Goal: Task Accomplishment & Management: Manage account settings

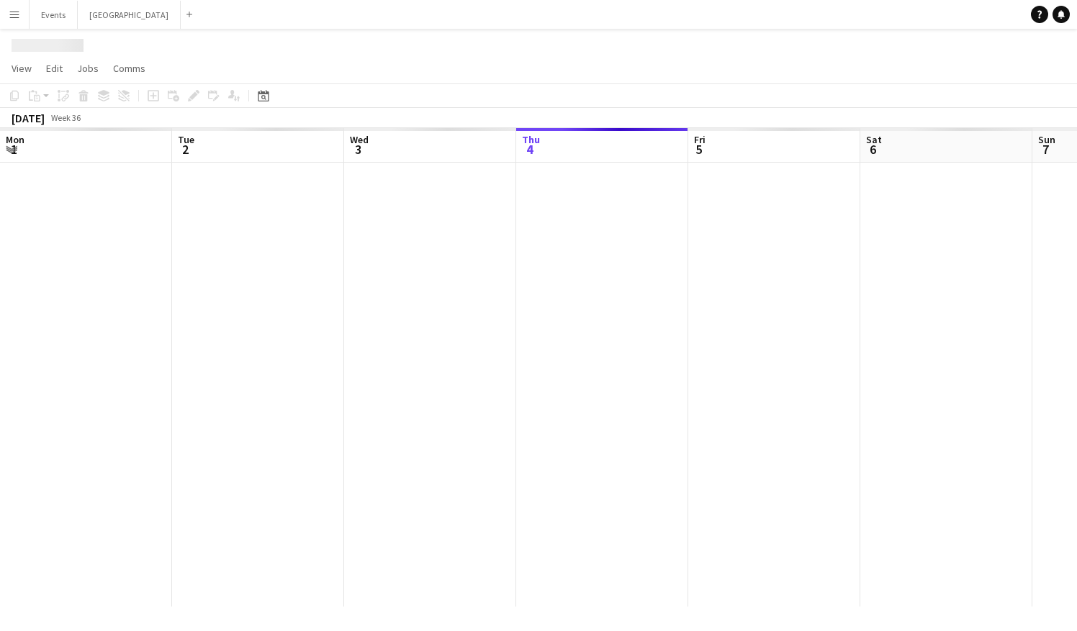
scroll to position [0, 344]
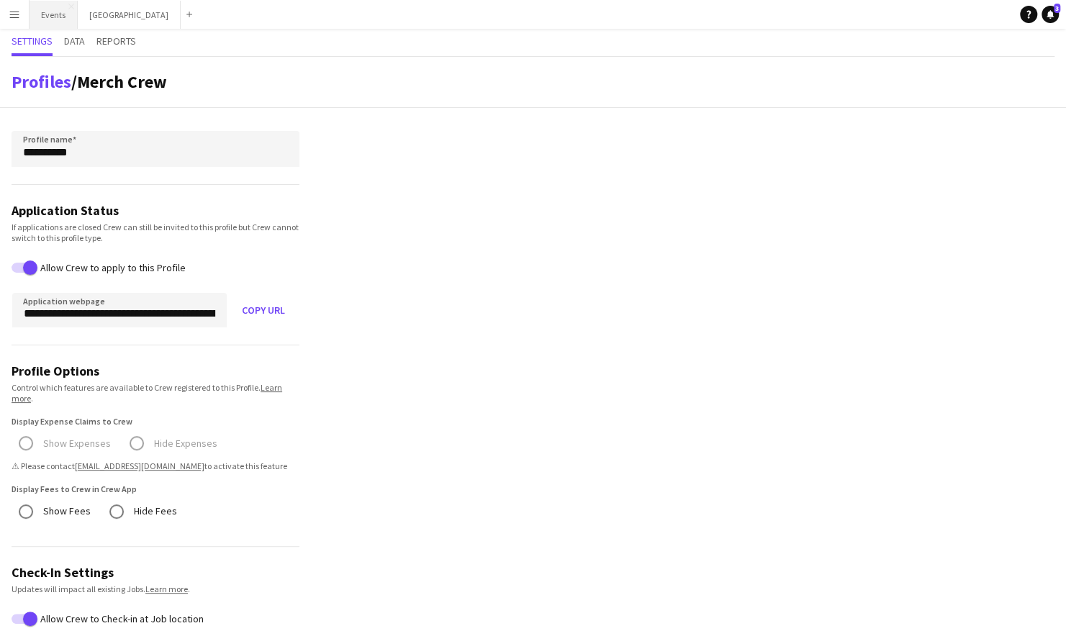
click at [48, 8] on button "Events Close" at bounding box center [54, 15] width 48 height 28
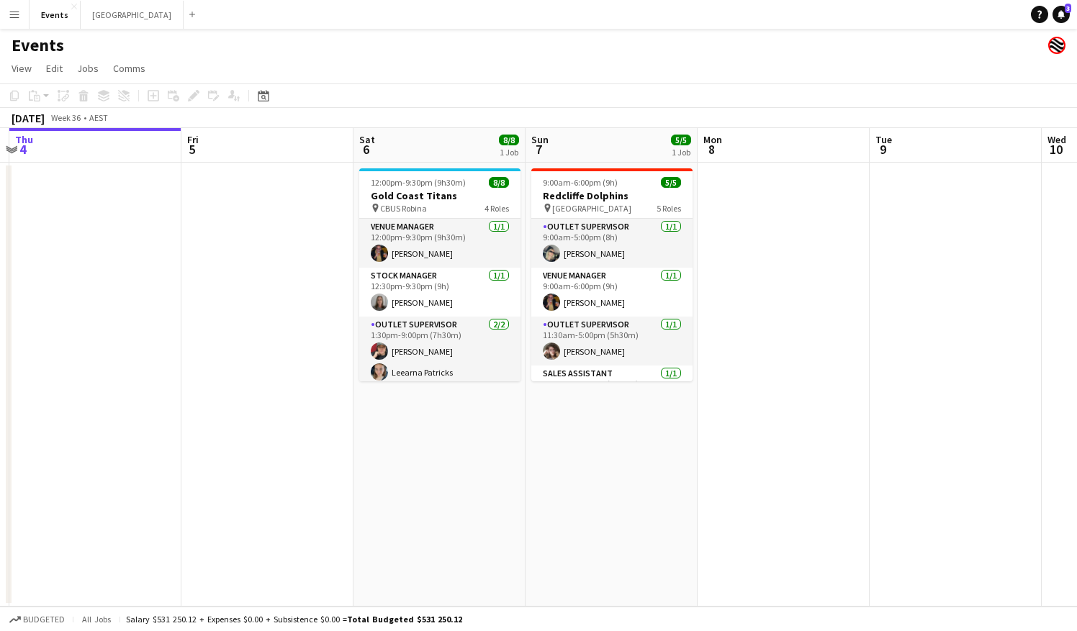
scroll to position [0, 546]
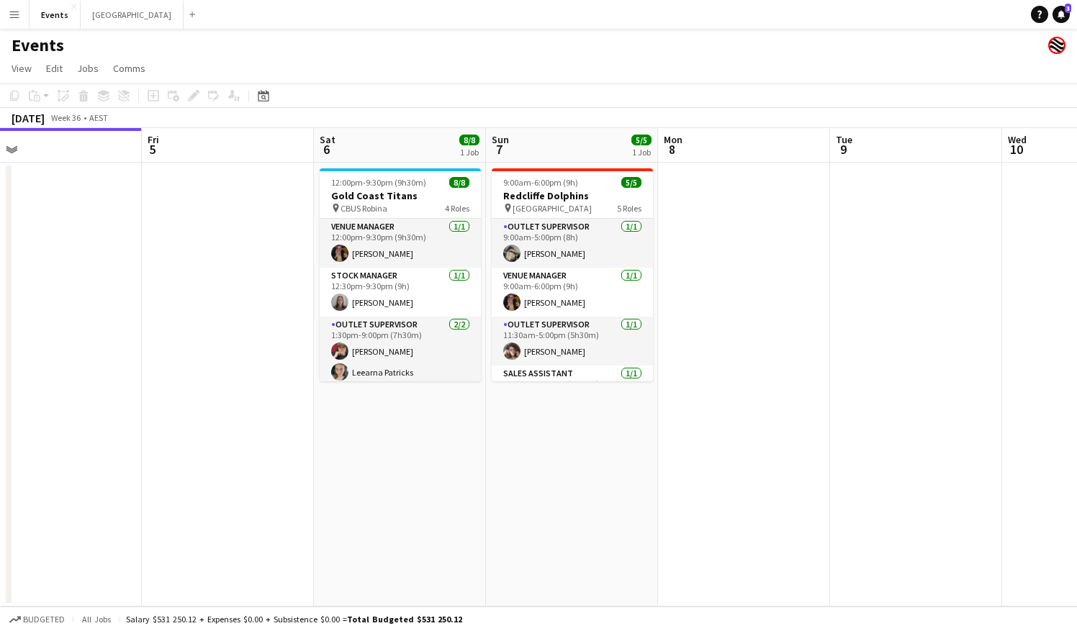
drag, startPoint x: 384, startPoint y: 246, endPoint x: 182, endPoint y: 271, distance: 203.7
click at [182, 271] on app-calendar-viewport "Mon 1 Tue 2 Wed 3 Thu 4 Fri 5 Sat 6 8/8 1 Job Sun 7 5/5 1 Job Mon 8 Tue 9 Wed 1…" at bounding box center [538, 367] width 1077 height 479
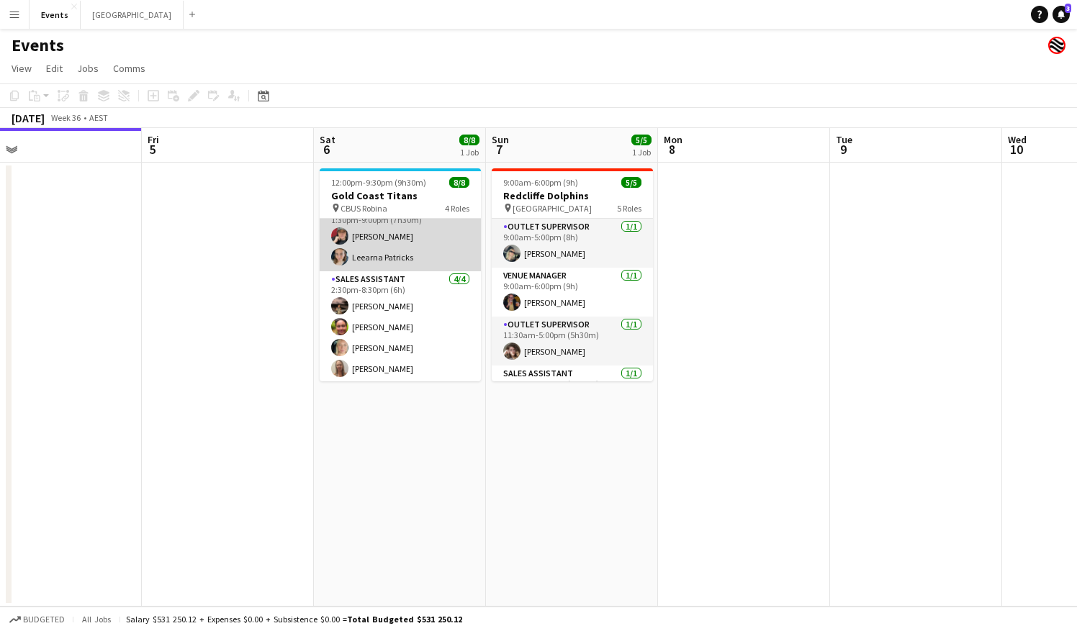
scroll to position [116, 0]
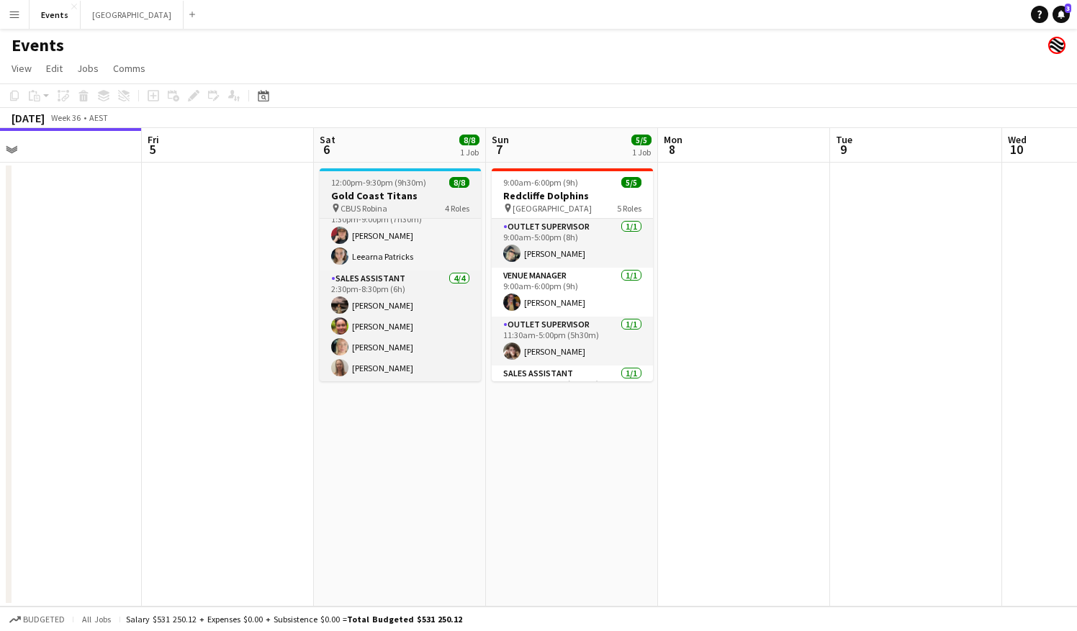
click at [417, 186] on span "12:00pm-9:30pm (9h30m)" at bounding box center [378, 182] width 95 height 11
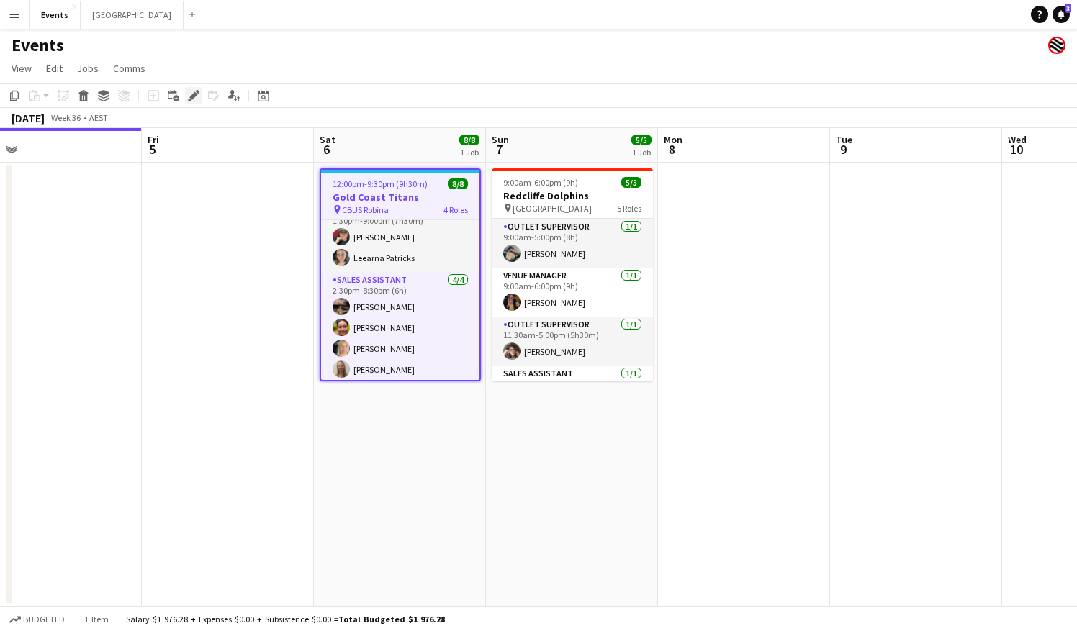
click at [194, 96] on icon at bounding box center [193, 96] width 8 height 8
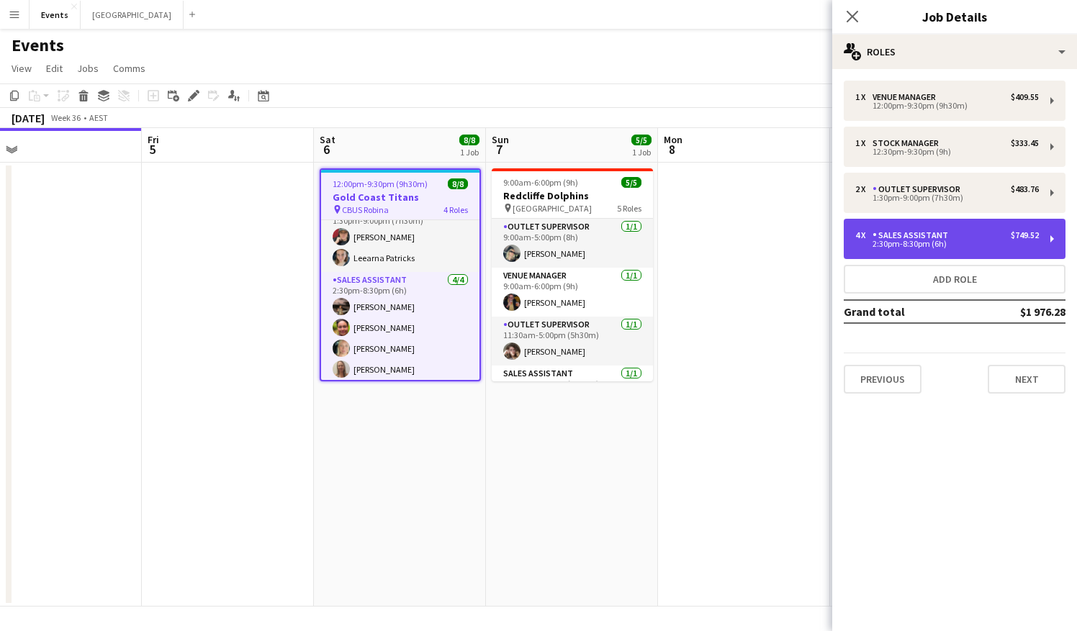
click at [930, 240] on div "Sales Assistant" at bounding box center [912, 235] width 81 height 10
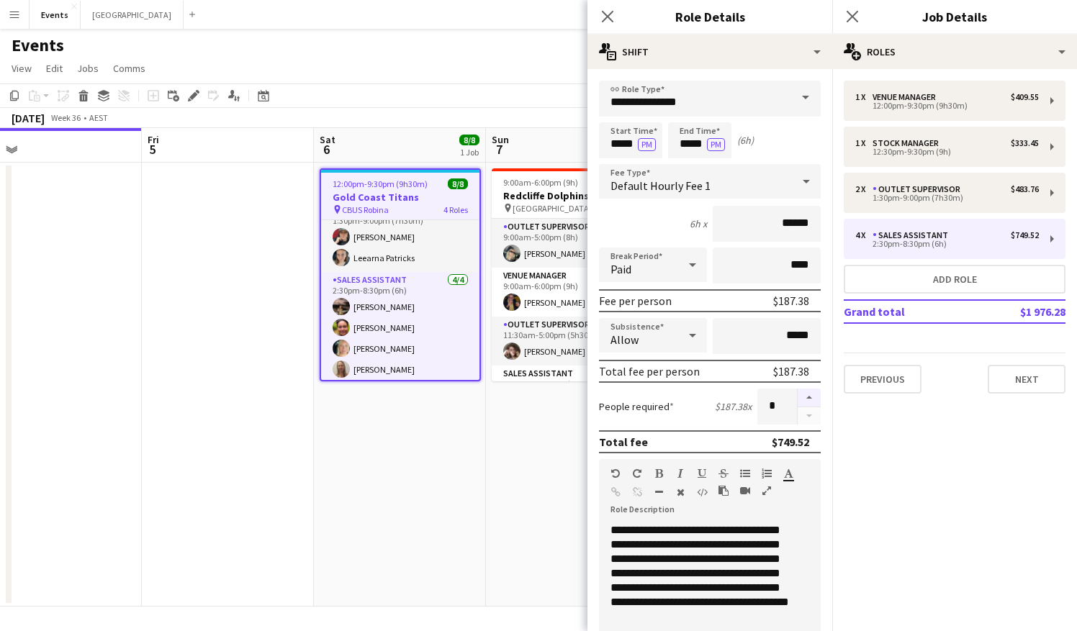
click at [806, 394] on button "button" at bounding box center [809, 398] width 23 height 19
type input "*"
click at [504, 452] on app-date-cell "9:00am-6:00pm (9h) 5/5 Redcliffe Dolphins pin [GEOGRAPHIC_DATA] 5 Roles Outlet …" at bounding box center [572, 385] width 172 height 444
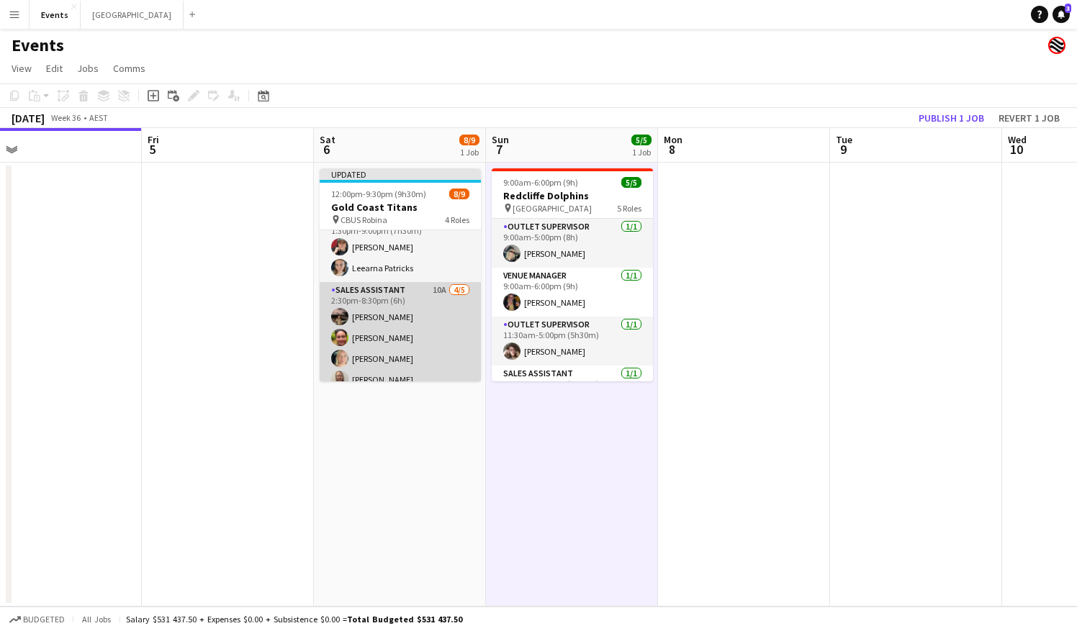
scroll to position [148, 0]
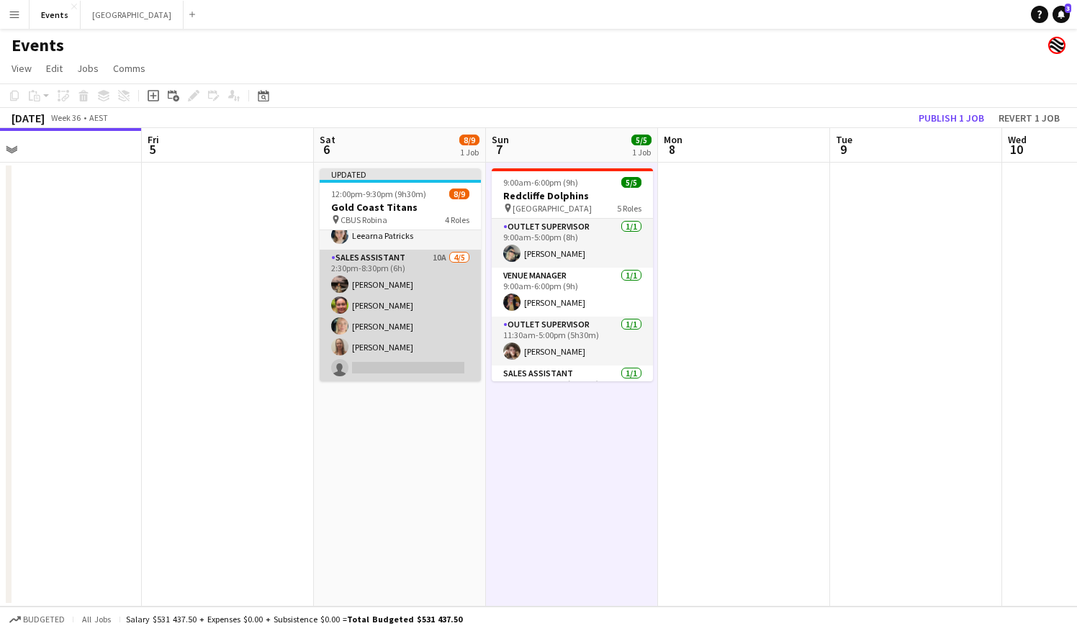
click at [395, 369] on app-card-role "Sales Assistant 10A [DATE] 2:30pm-8:30pm (6h) [PERSON_NAME] [PERSON_NAME] [PERS…" at bounding box center [400, 316] width 161 height 132
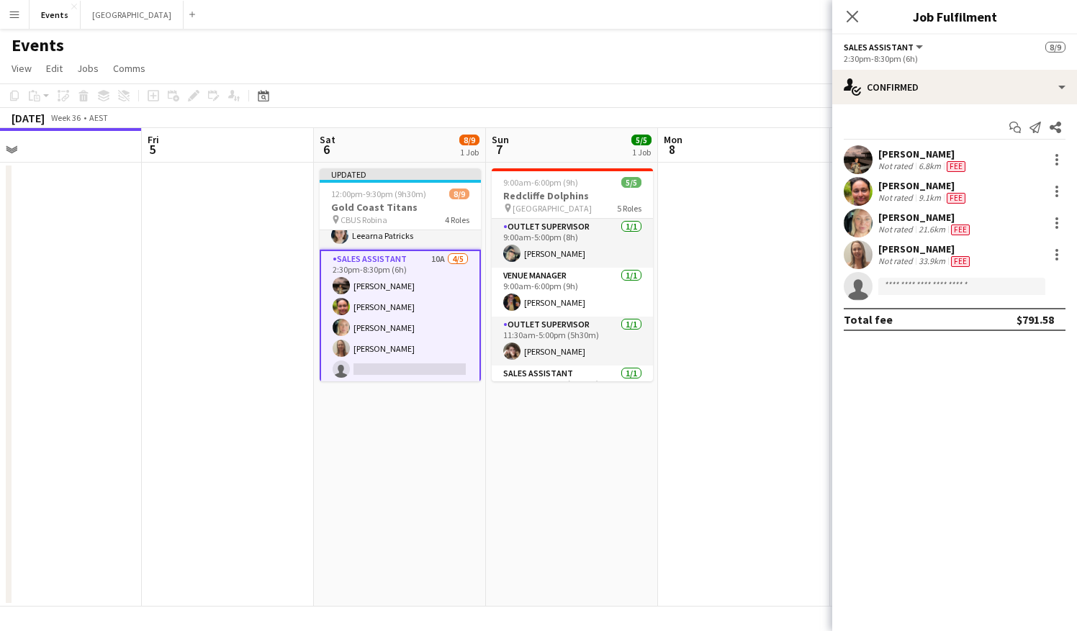
drag, startPoint x: 977, startPoint y: 276, endPoint x: 981, endPoint y: 284, distance: 8.4
click at [978, 280] on app-invite-slot "single-neutral-actions" at bounding box center [954, 286] width 245 height 29
click at [972, 295] on app-invite-slot "single-neutral-actions" at bounding box center [954, 286] width 245 height 29
click at [942, 289] on input at bounding box center [961, 286] width 167 height 17
type input "****"
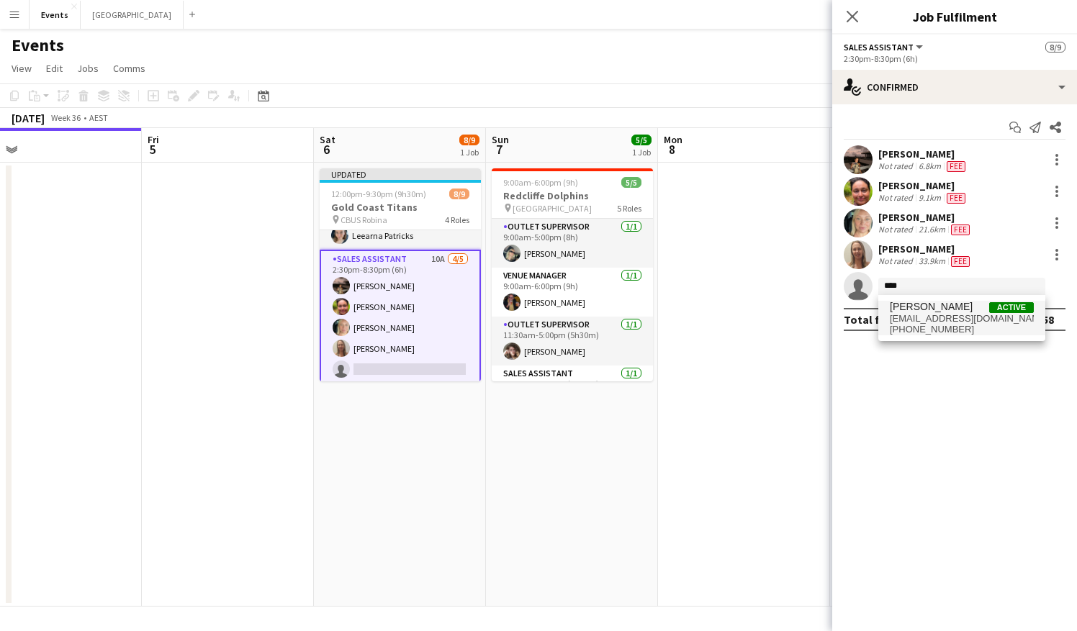
click at [930, 322] on span "[EMAIL_ADDRESS][DOMAIN_NAME]" at bounding box center [962, 319] width 144 height 12
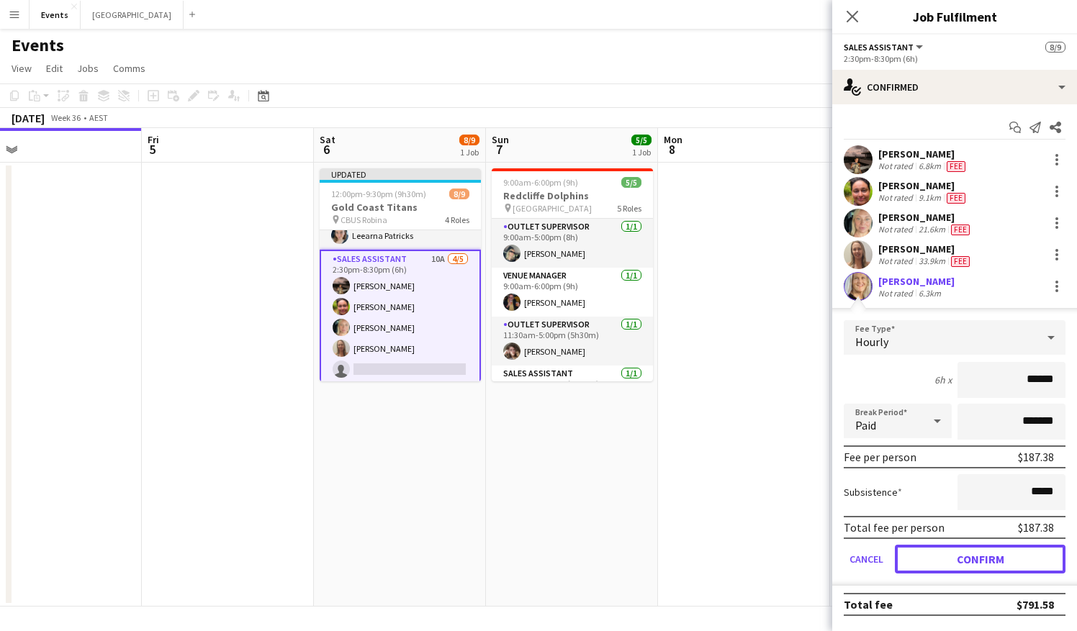
click at [1004, 561] on button "Confirm" at bounding box center [980, 559] width 171 height 29
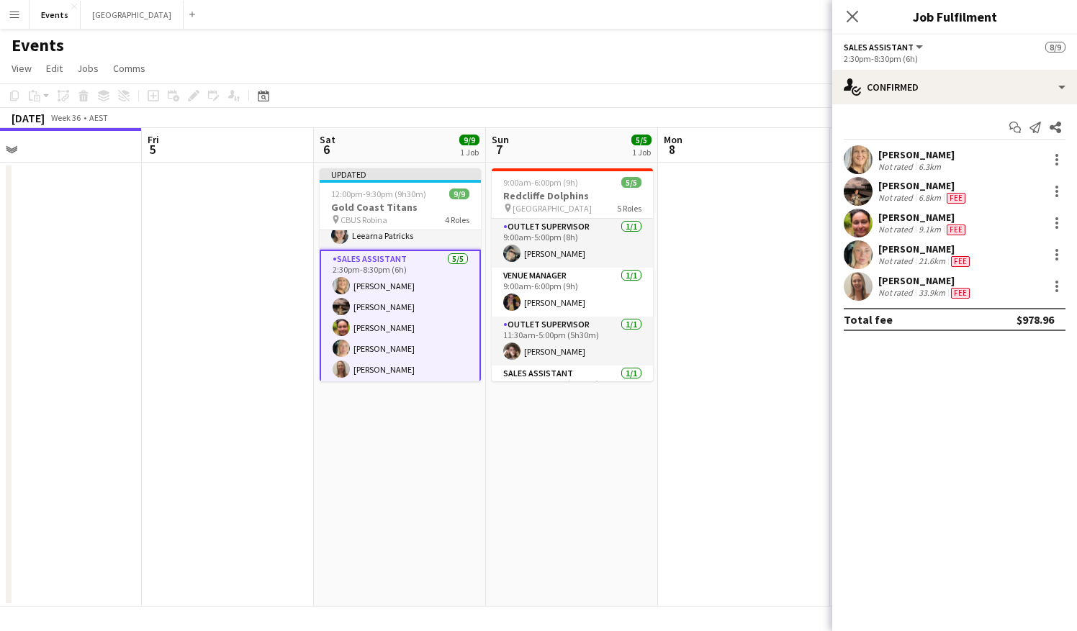
click at [546, 439] on app-date-cell "9:00am-6:00pm (9h) 5/5 Redcliffe Dolphins pin [GEOGRAPHIC_DATA] 5 Roles Outlet …" at bounding box center [572, 385] width 172 height 444
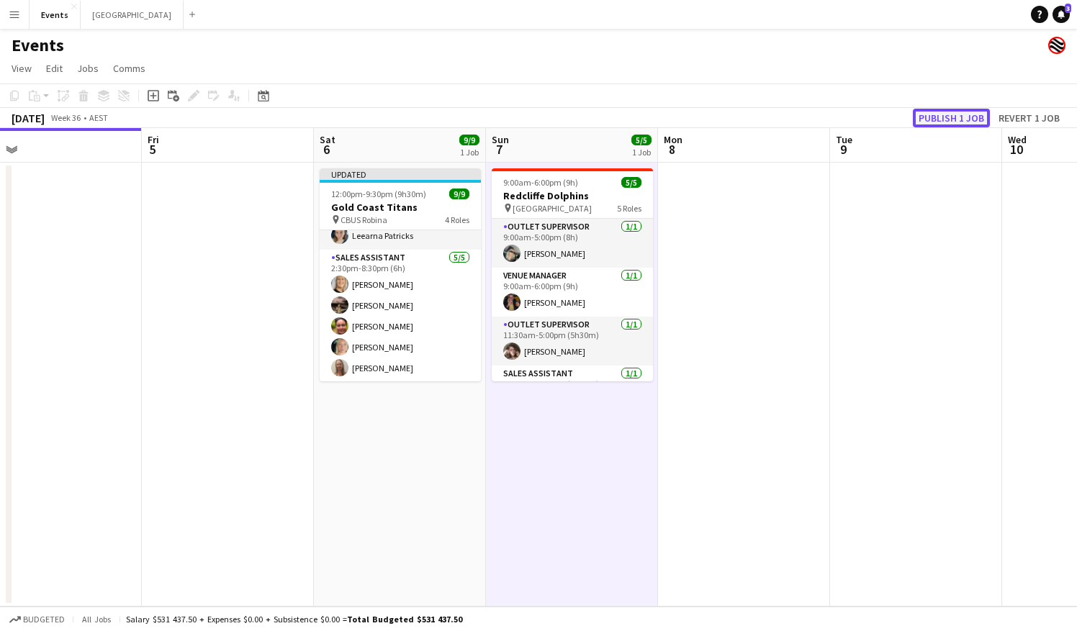
click at [943, 112] on button "Publish 1 job" at bounding box center [951, 118] width 77 height 19
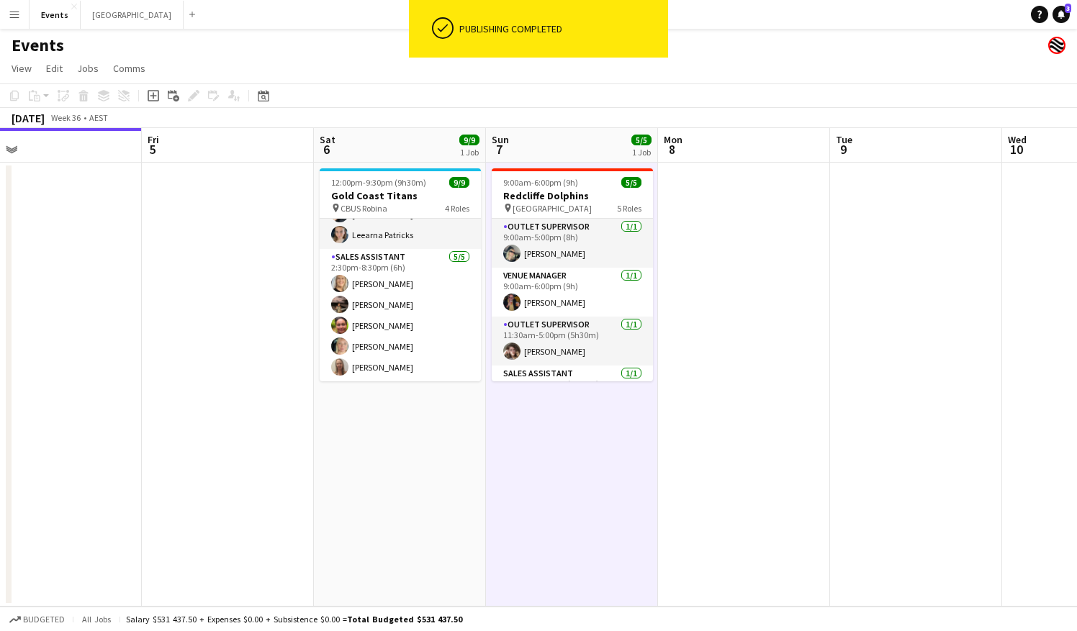
scroll to position [137, 0]
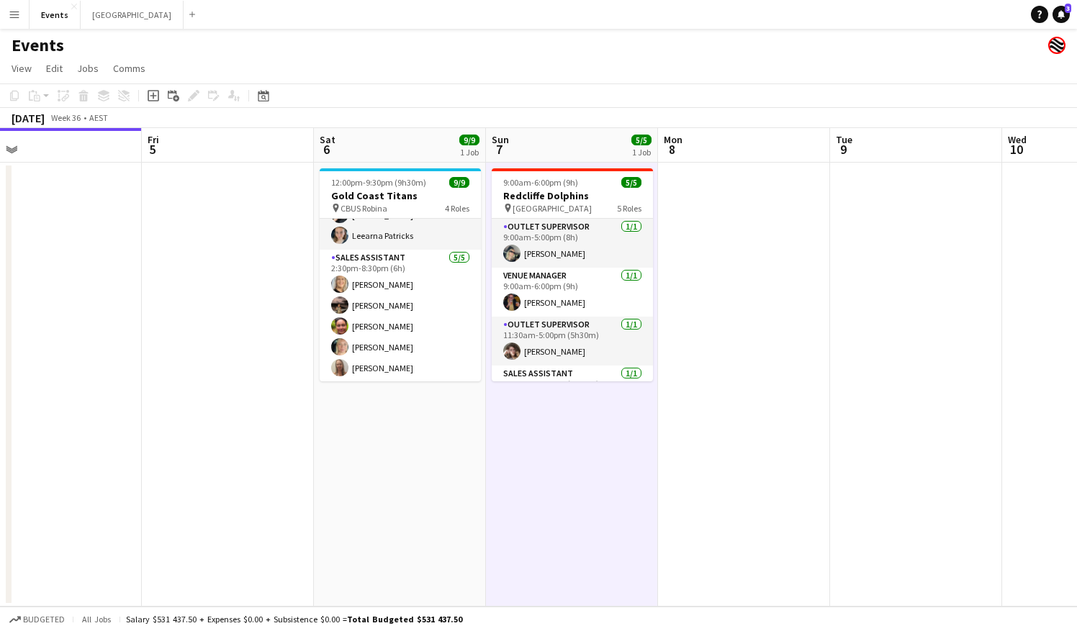
click at [222, 320] on app-date-cell at bounding box center [228, 385] width 172 height 444
